Goal: Register for event/course

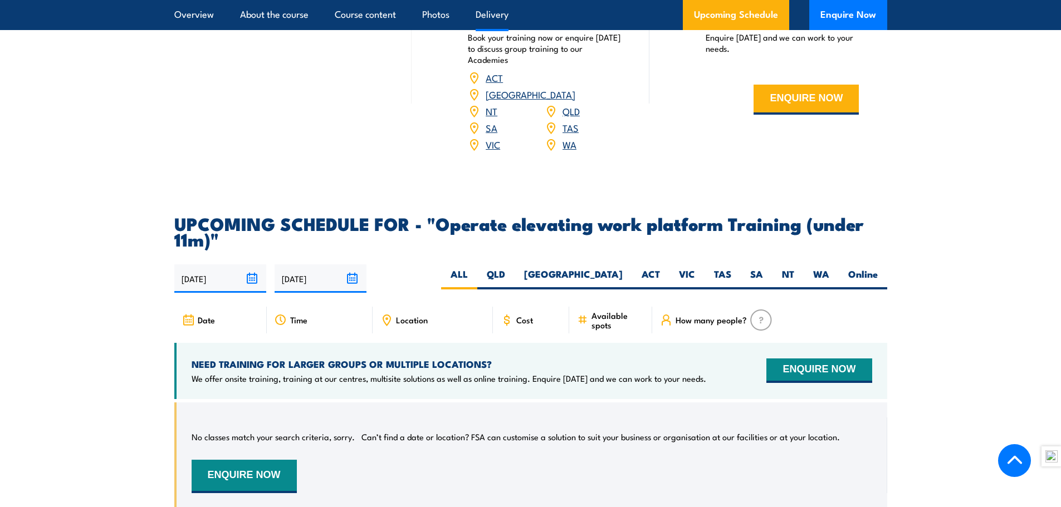
scroll to position [1559, 0]
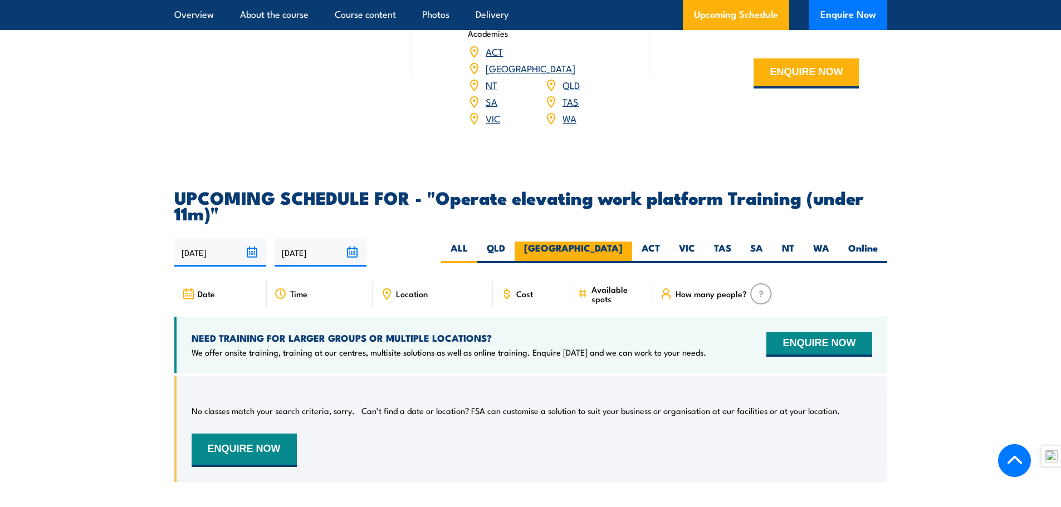
click at [609, 242] on label "[GEOGRAPHIC_DATA]" at bounding box center [572, 253] width 117 height 22
click at [622, 242] on input "[GEOGRAPHIC_DATA]" at bounding box center [625, 245] width 7 height 7
radio input "true"
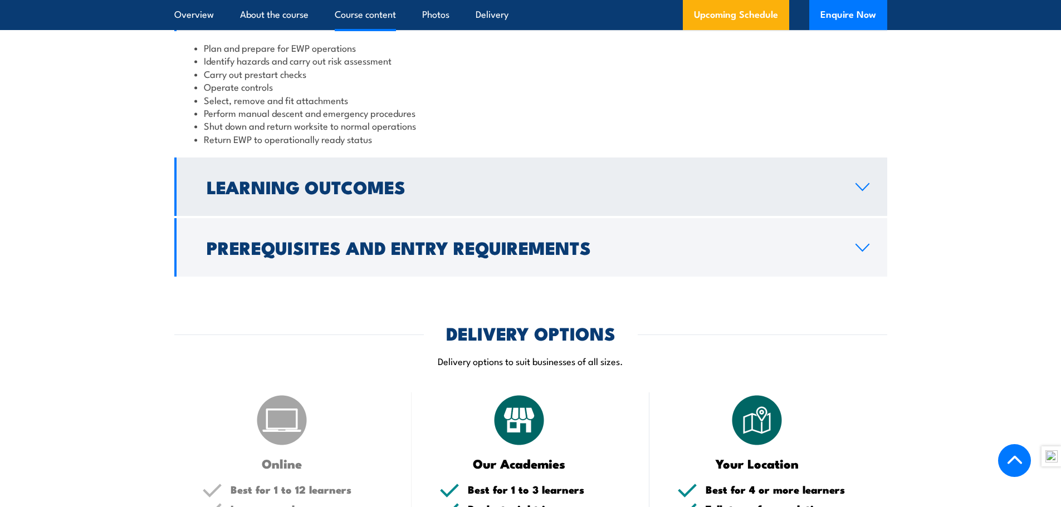
scroll to position [1175, 0]
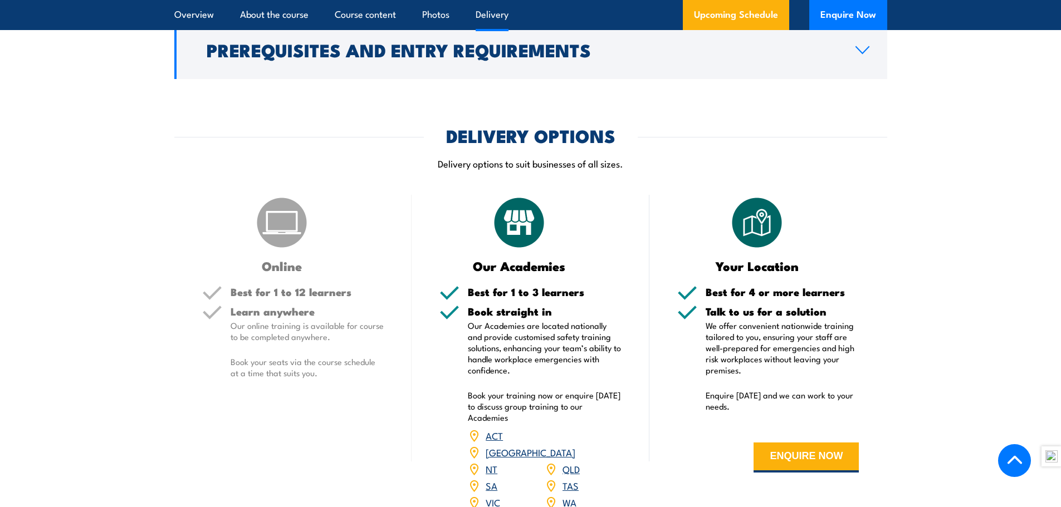
click at [296, 291] on h5 "Best for 1 to 12 learners" at bounding box center [307, 292] width 154 height 11
click at [272, 235] on img at bounding box center [282, 223] width 56 height 56
click at [350, 385] on div "Learn anywhere Our online training is available for course to be completed anyw…" at bounding box center [307, 351] width 154 height 91
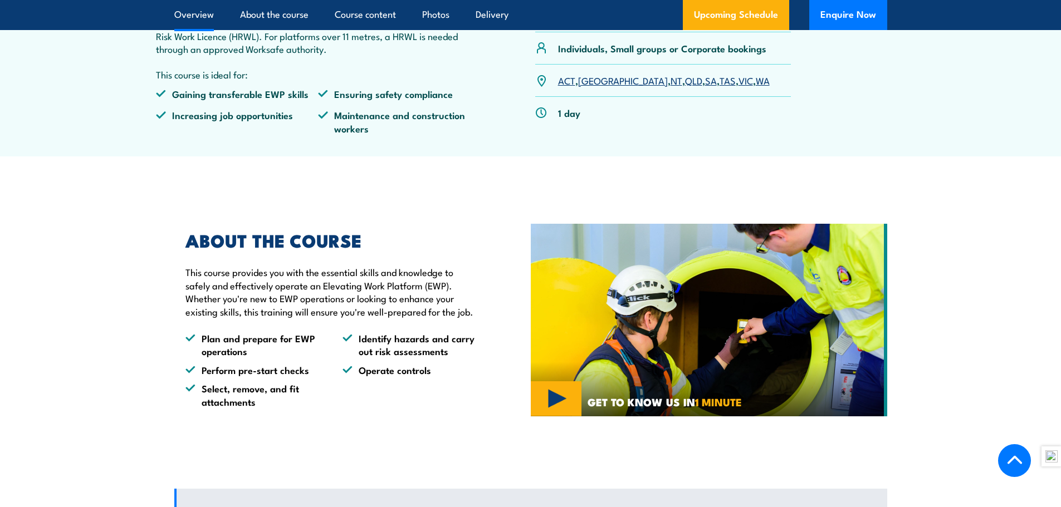
scroll to position [451, 0]
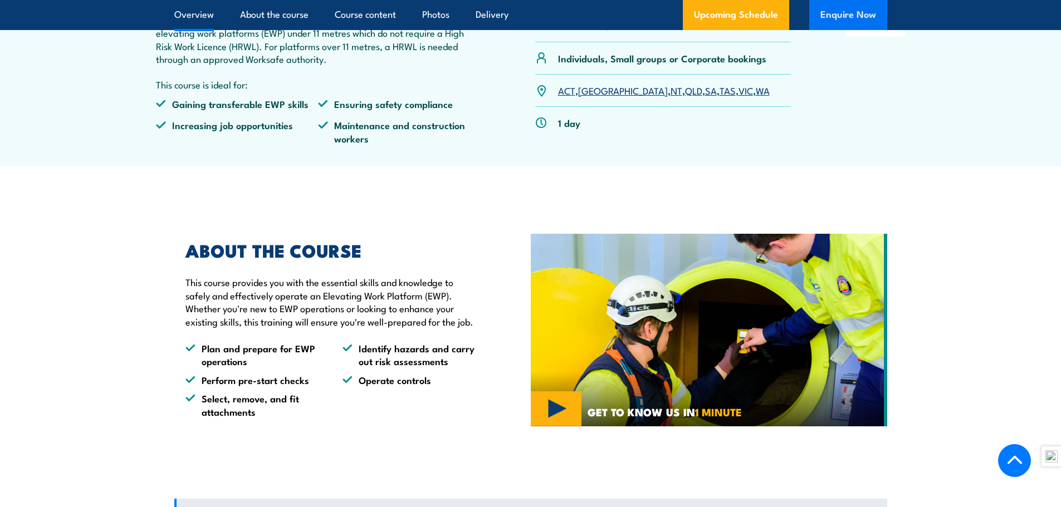
click at [839, 9] on button "Enquire Now" at bounding box center [848, 15] width 78 height 30
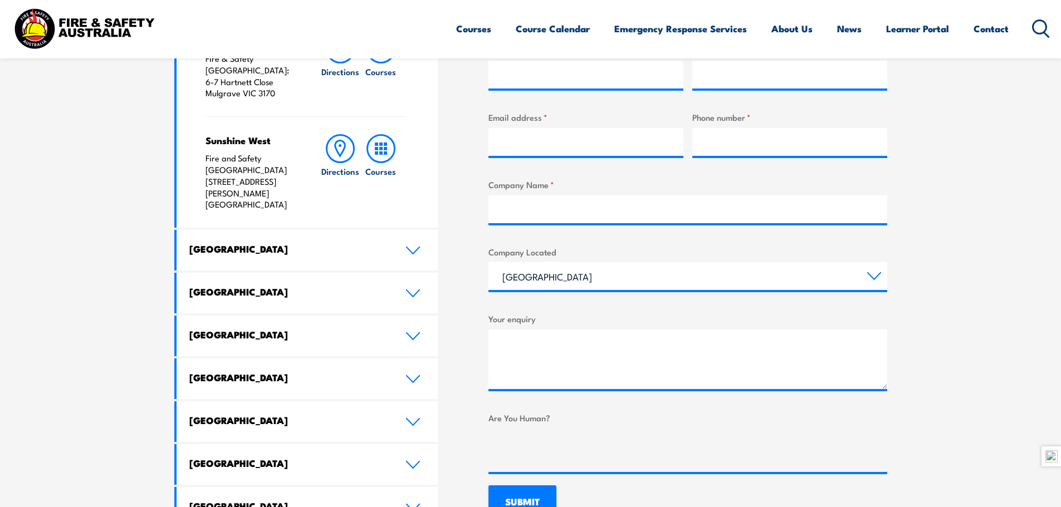
scroll to position [501, 0]
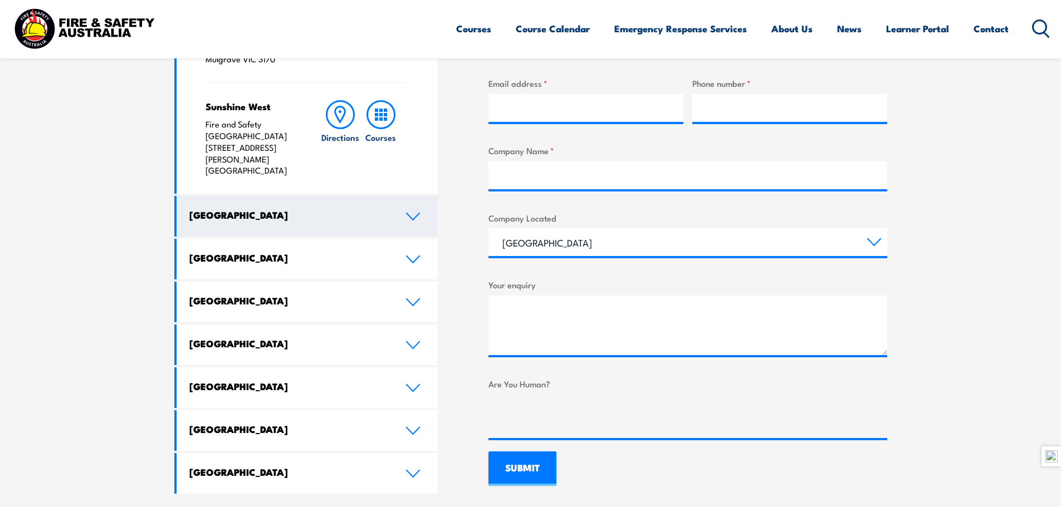
click at [306, 196] on link "[GEOGRAPHIC_DATA]" at bounding box center [307, 216] width 262 height 41
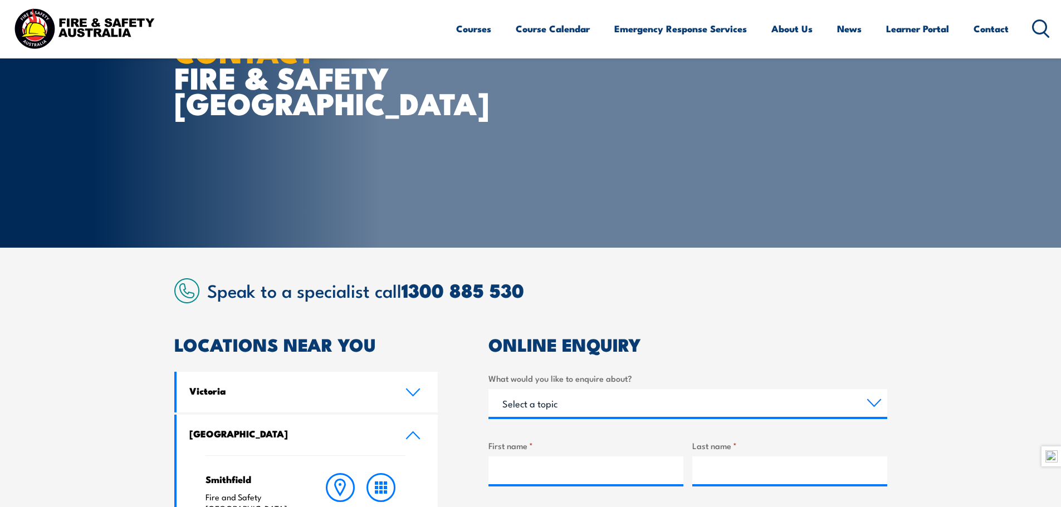
scroll to position [56, 0]
